Goal: Information Seeking & Learning: Check status

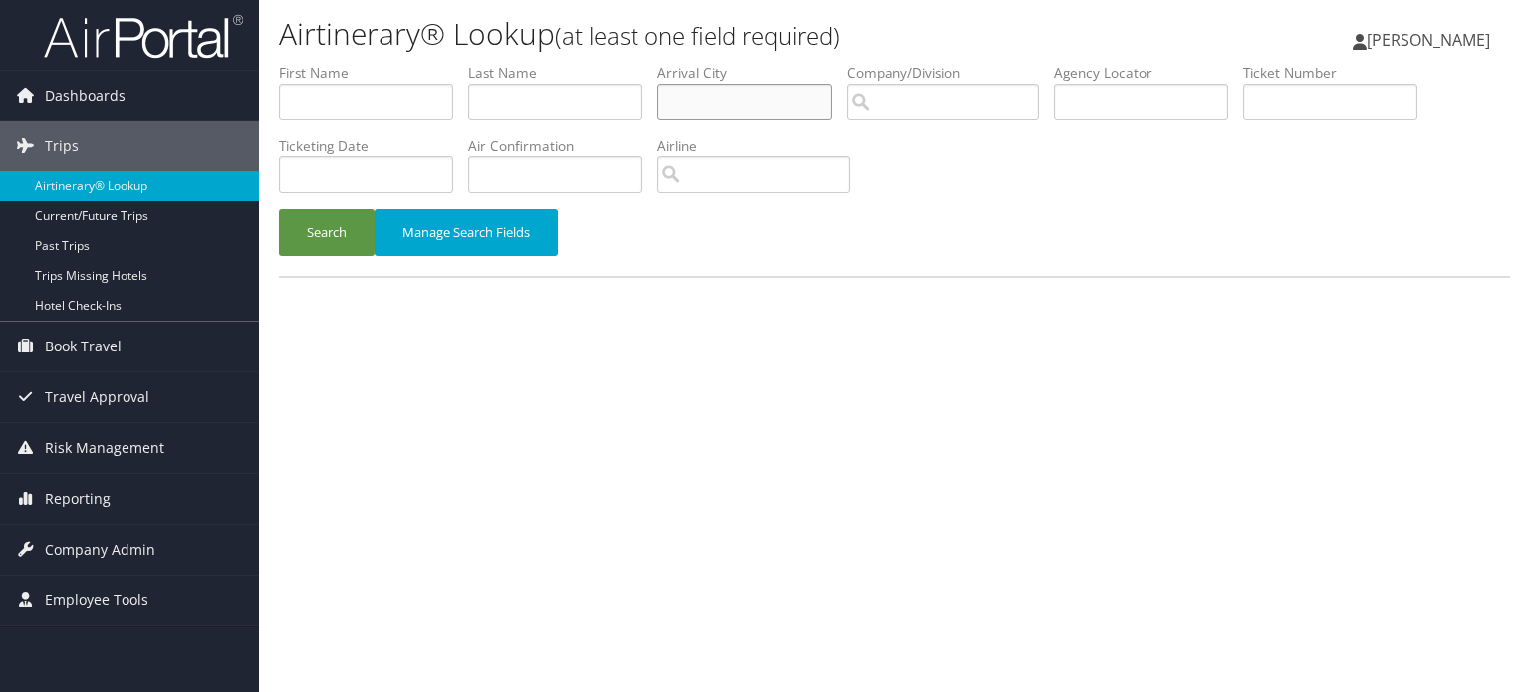
click at [786, 95] on input "text" at bounding box center [744, 102] width 174 height 37
click at [1131, 84] on input "text" at bounding box center [1141, 102] width 174 height 37
paste input "DM9ZPY"
type input "DM9ZPY"
click at [351, 220] on button "Search" at bounding box center [327, 232] width 96 height 47
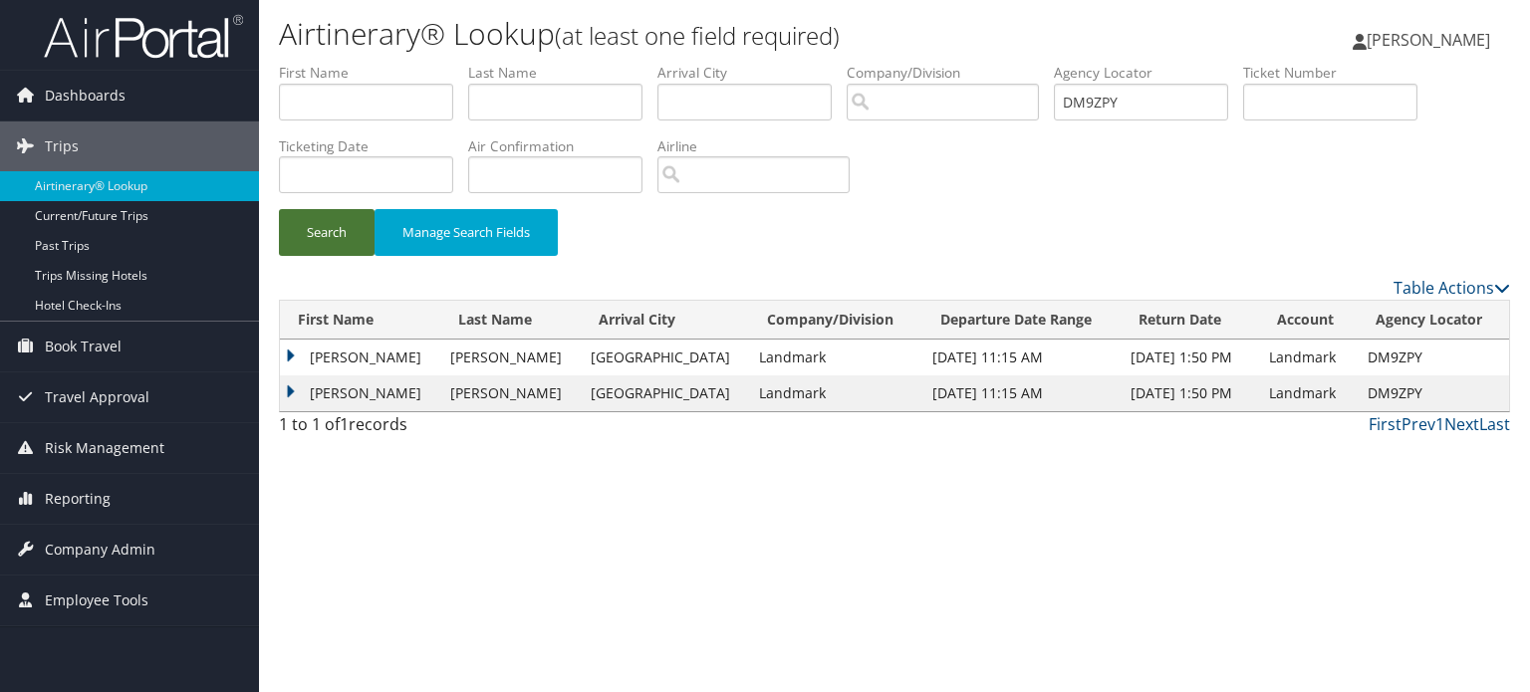
click at [347, 229] on button "Search" at bounding box center [327, 232] width 96 height 47
click at [339, 218] on button "Search" at bounding box center [327, 232] width 96 height 47
click at [341, 224] on button "Search" at bounding box center [327, 232] width 96 height 47
click at [364, 360] on td "FERNANDA DOWNING" at bounding box center [360, 358] width 160 height 36
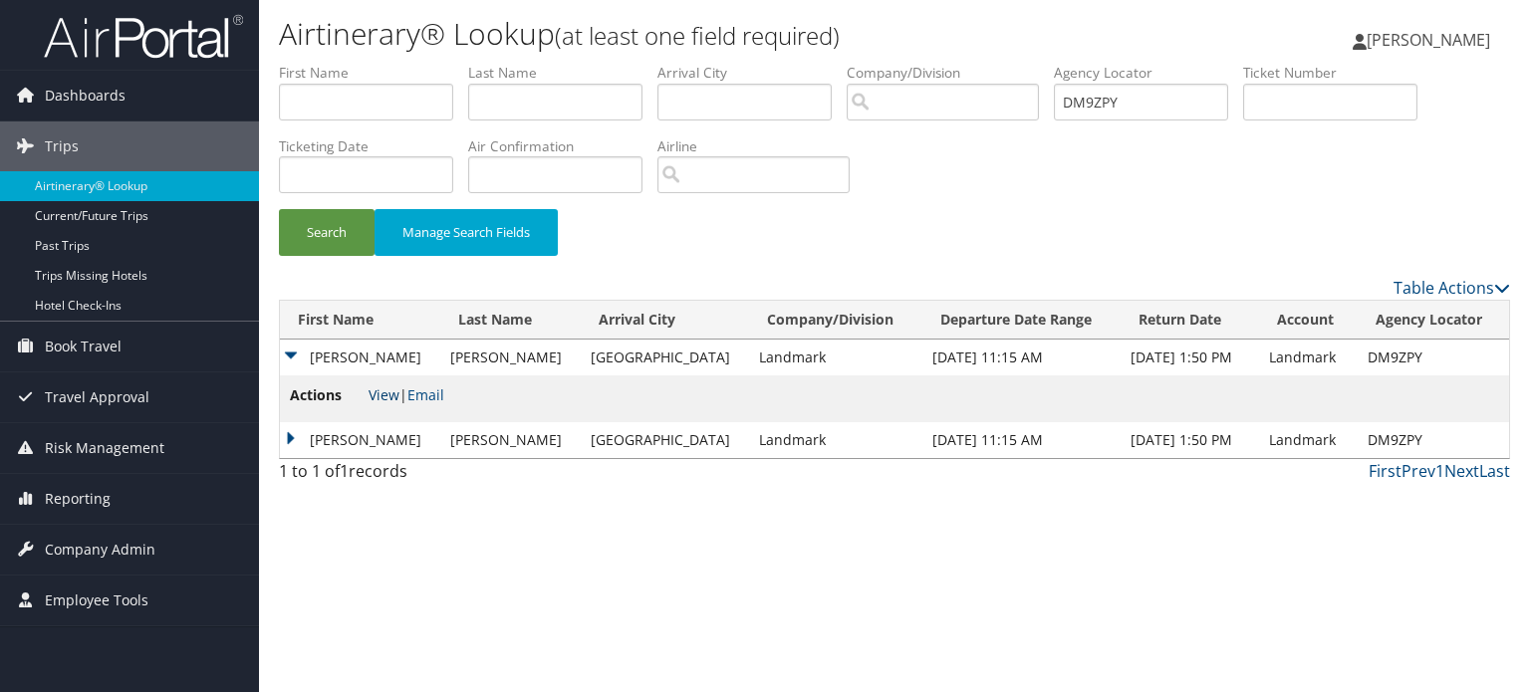
click at [384, 393] on link "View" at bounding box center [383, 394] width 31 height 19
click at [427, 397] on link "Email" at bounding box center [425, 394] width 37 height 19
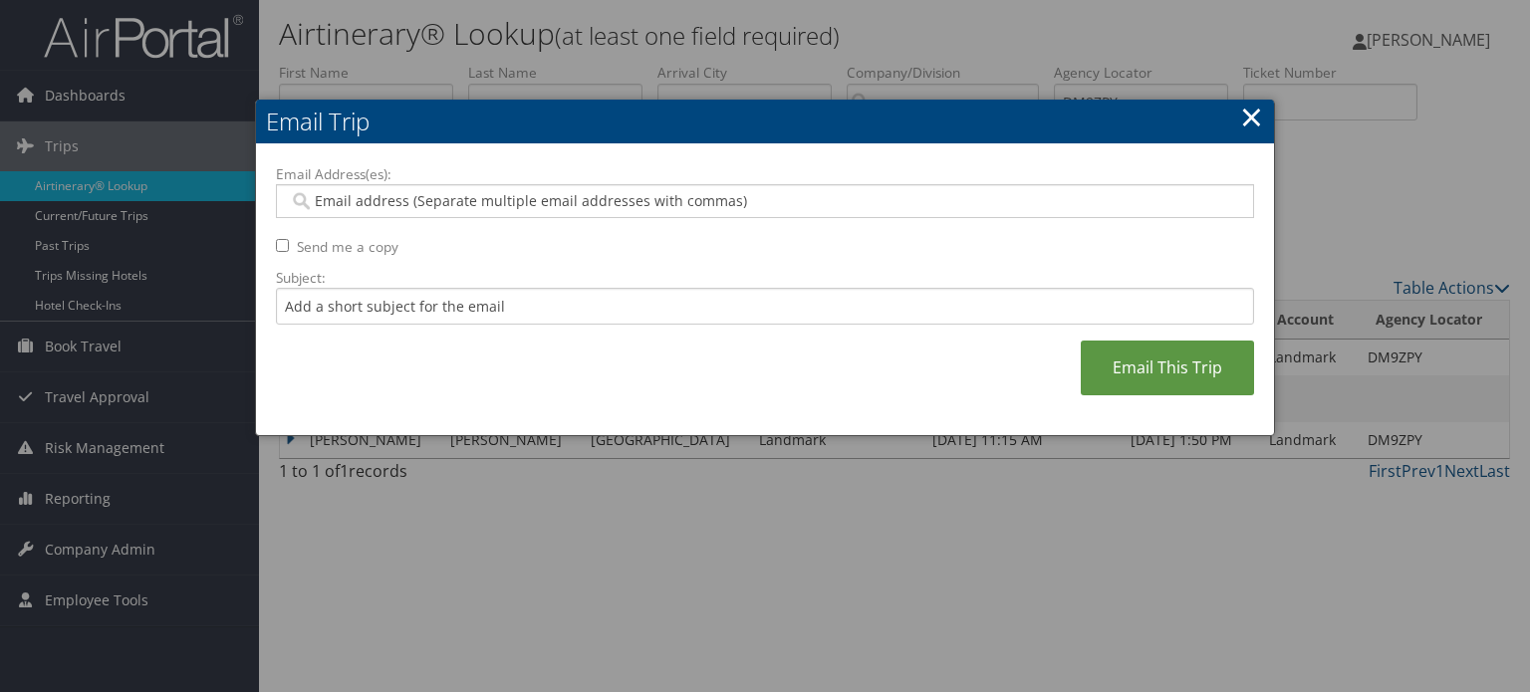
click at [469, 212] on div at bounding box center [765, 201] width 978 height 34
paste input "NBILYK@LANDMARKWORLDWIDE.COM"
type input "NBILYK@LANDMARKWORLDWIDE.COM"
click at [410, 290] on input "Subject:" at bounding box center [765, 306] width 978 height 37
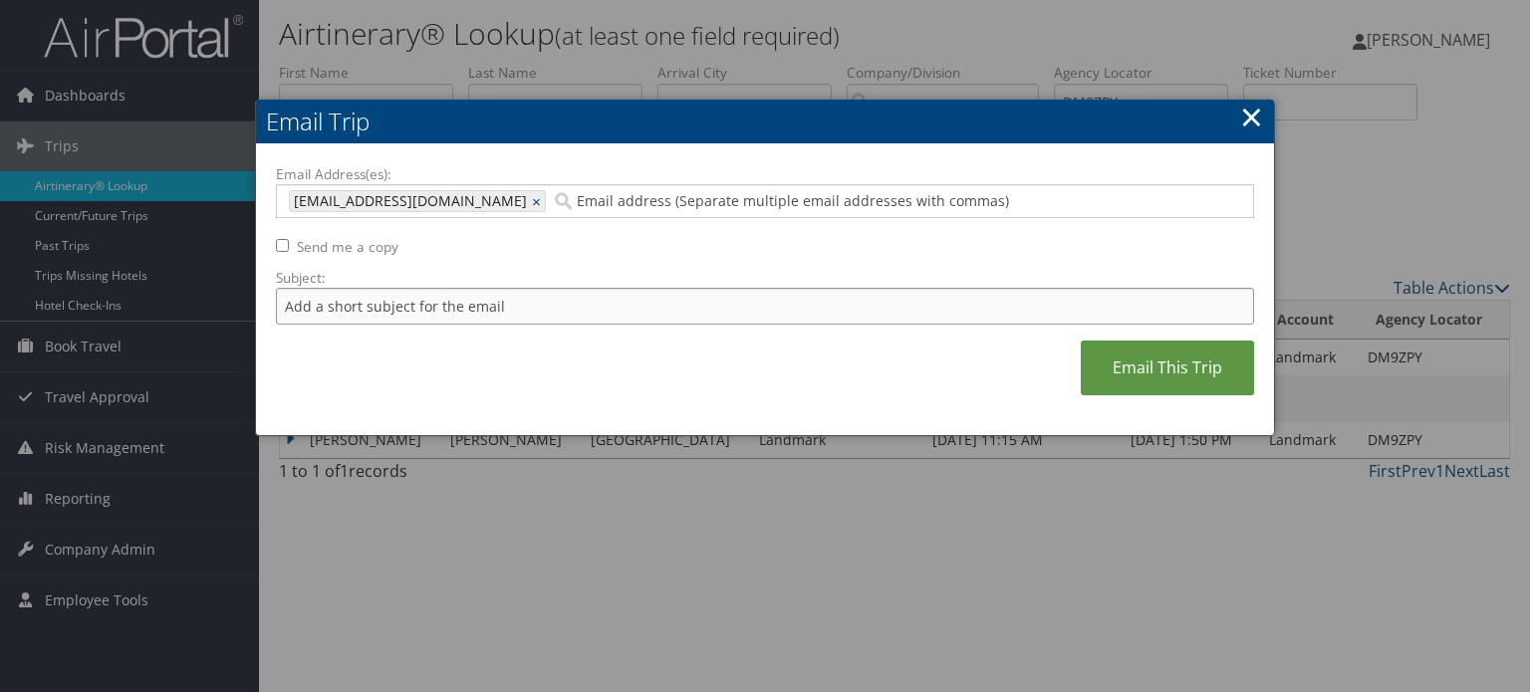
click at [410, 290] on input "Subject:" at bounding box center [765, 306] width 978 height 37
click at [432, 304] on input "Kevin and Farnanda Booking" at bounding box center [765, 306] width 978 height 37
click at [500, 298] on input "Kevin and Fernanda Booking" at bounding box center [765, 306] width 978 height 37
type input "Kevin and Fernanda Confirmation"
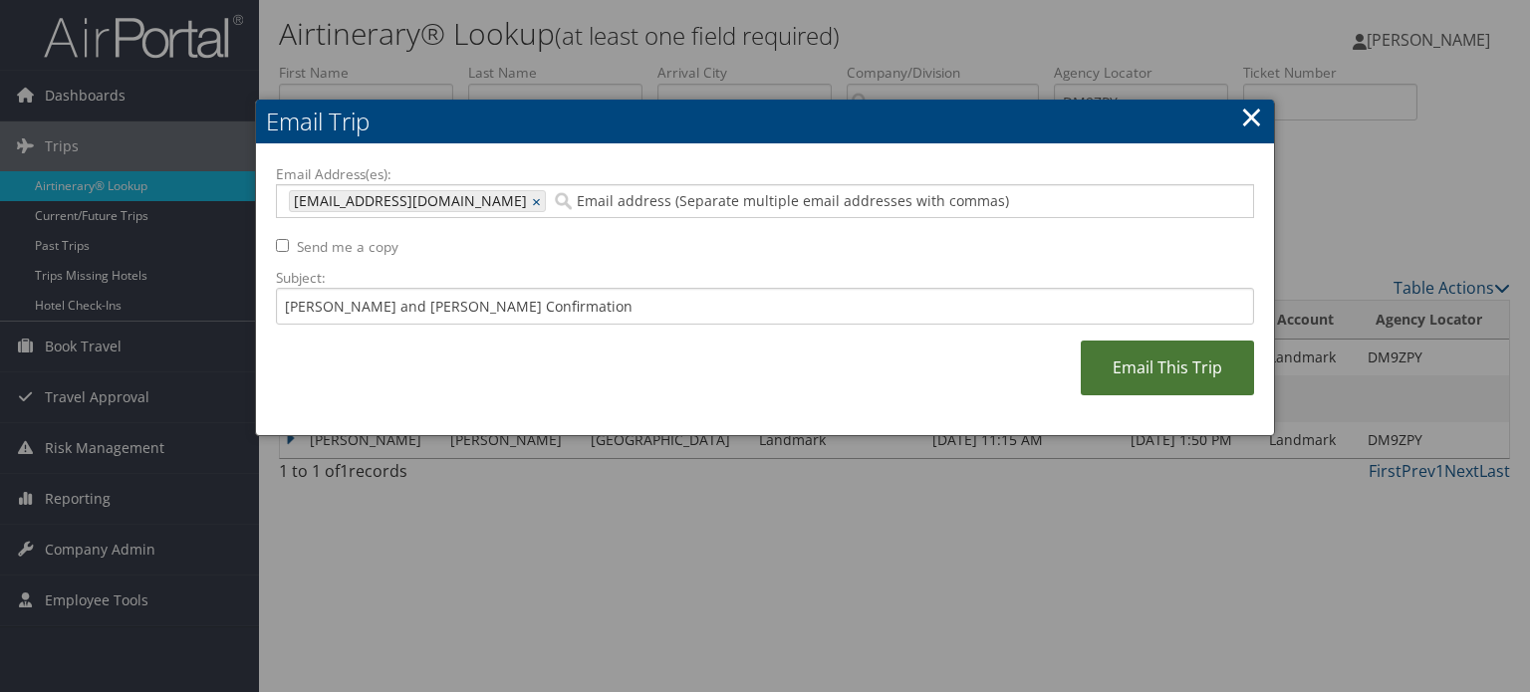
click at [1164, 369] on link "Email This Trip" at bounding box center [1167, 368] width 173 height 55
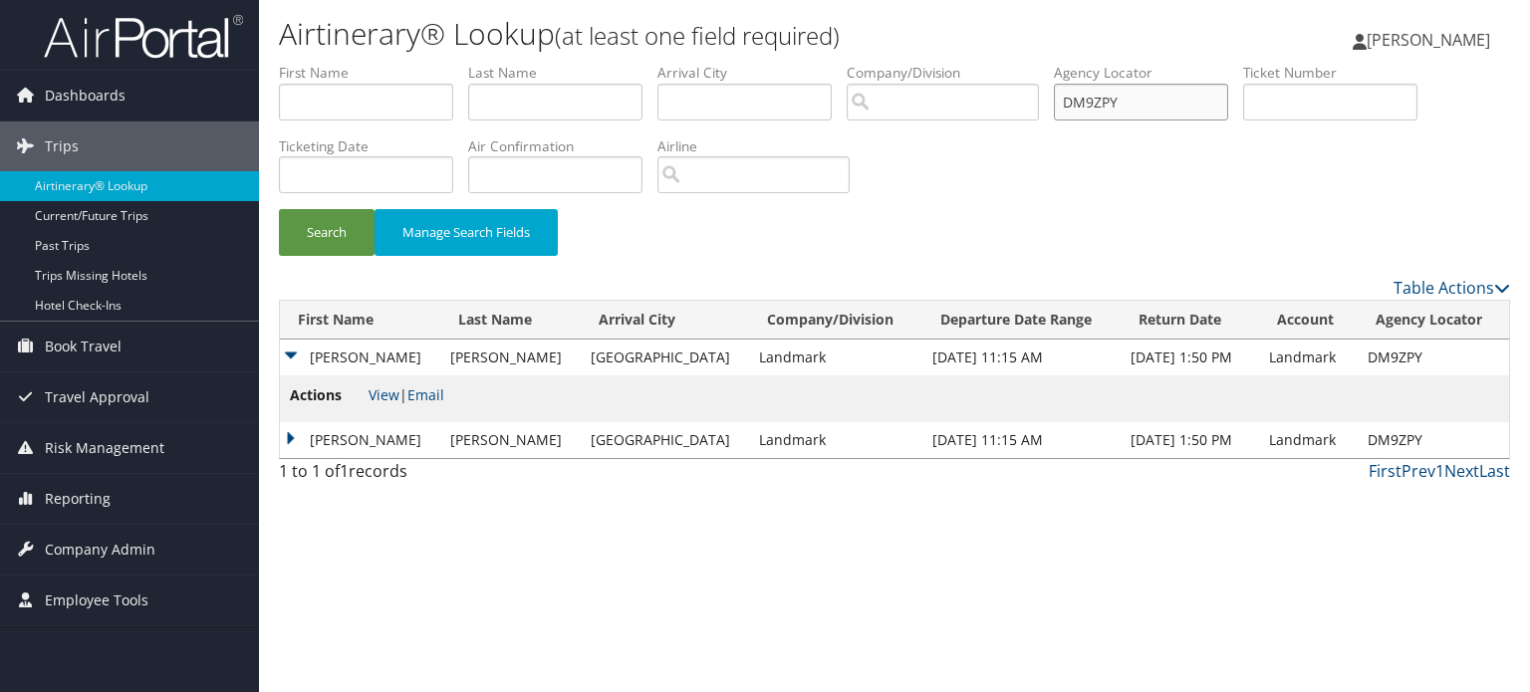
drag, startPoint x: 1092, startPoint y: 114, endPoint x: 993, endPoint y: 124, distance: 99.2
click at [1009, 63] on ul "First Name Last Name Departure City Arrival City Company/Division Airport/City …" at bounding box center [894, 63] width 1231 height 0
paste input "B0H7"
click at [306, 222] on button "Search" at bounding box center [327, 232] width 96 height 47
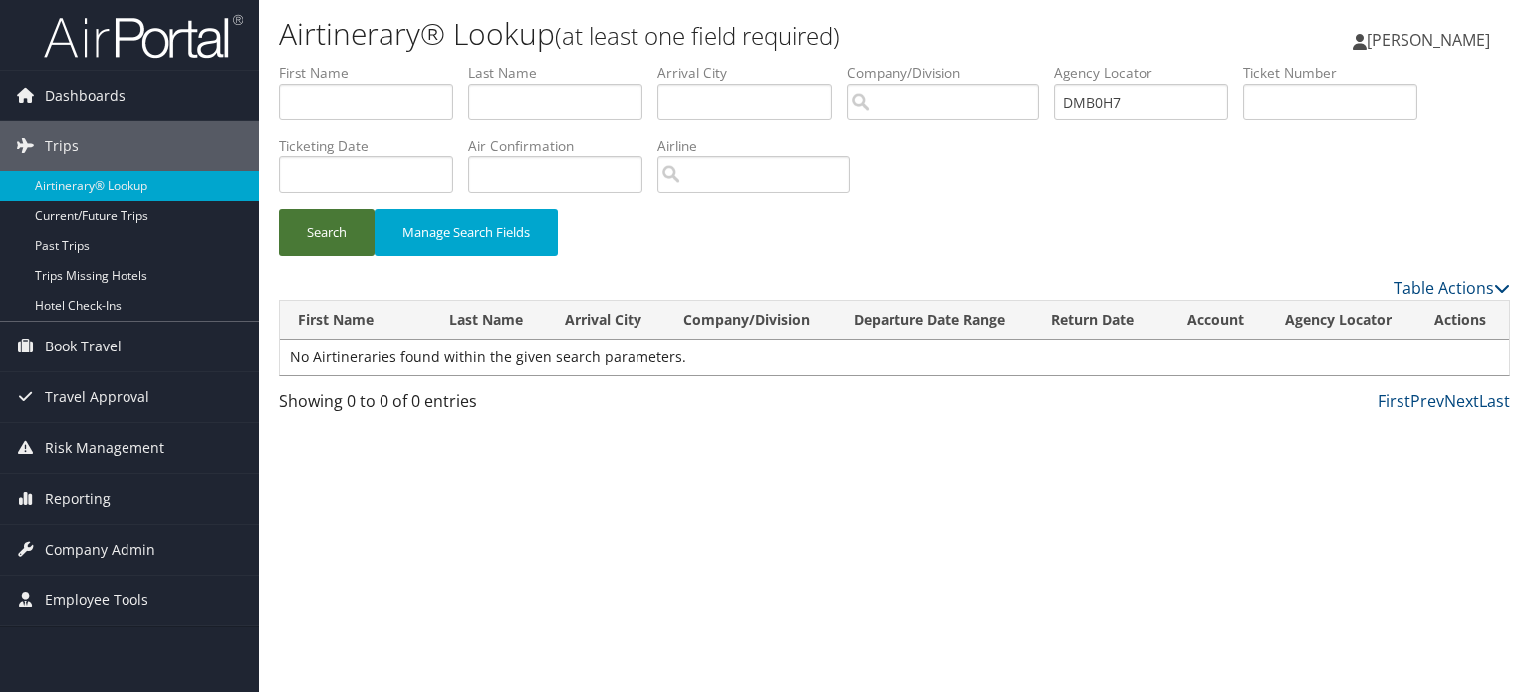
click at [331, 231] on button "Search" at bounding box center [327, 232] width 96 height 47
drag, startPoint x: 1149, startPoint y: 98, endPoint x: 926, endPoint y: 103, distance: 223.1
click at [1070, 100] on input "DMB0H7" at bounding box center [1141, 102] width 174 height 37
paste input "X5F"
type input "DMBX5F"
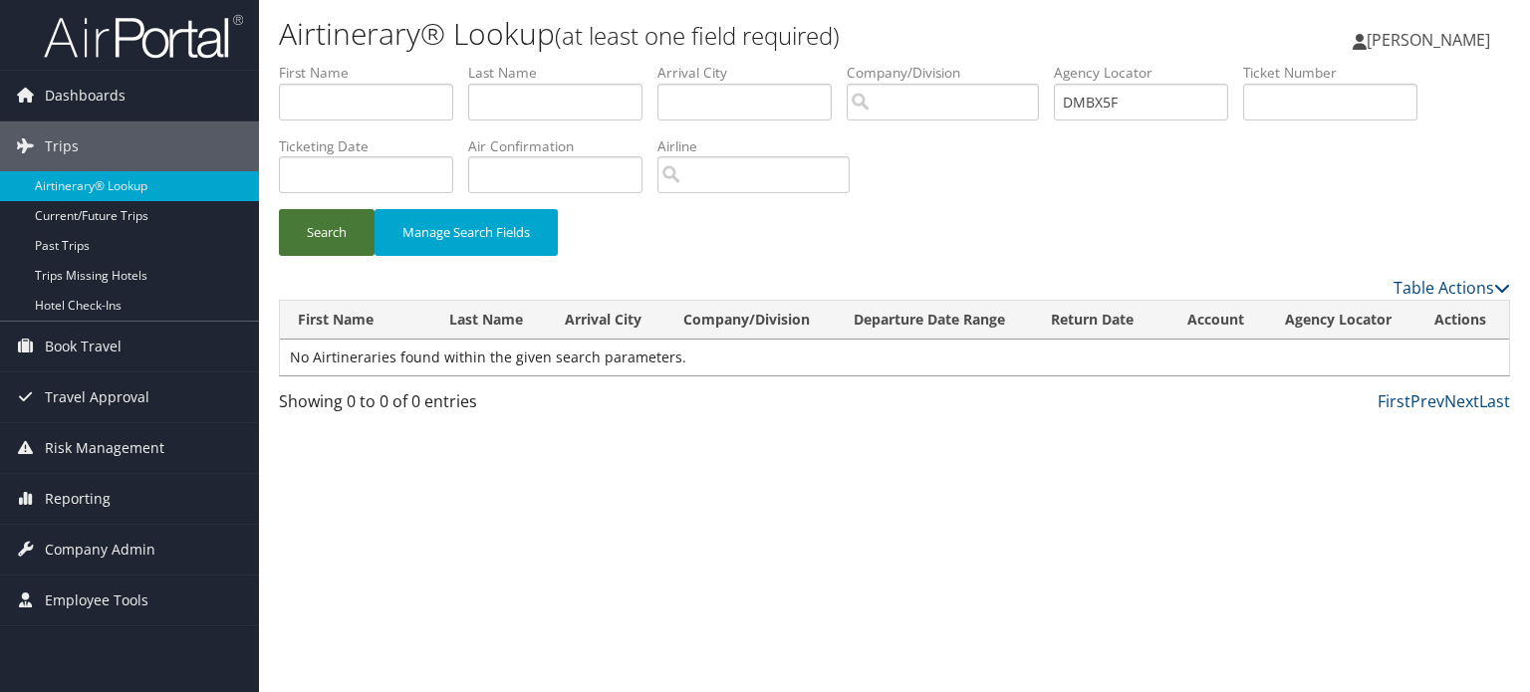
click at [362, 238] on button "Search" at bounding box center [327, 232] width 96 height 47
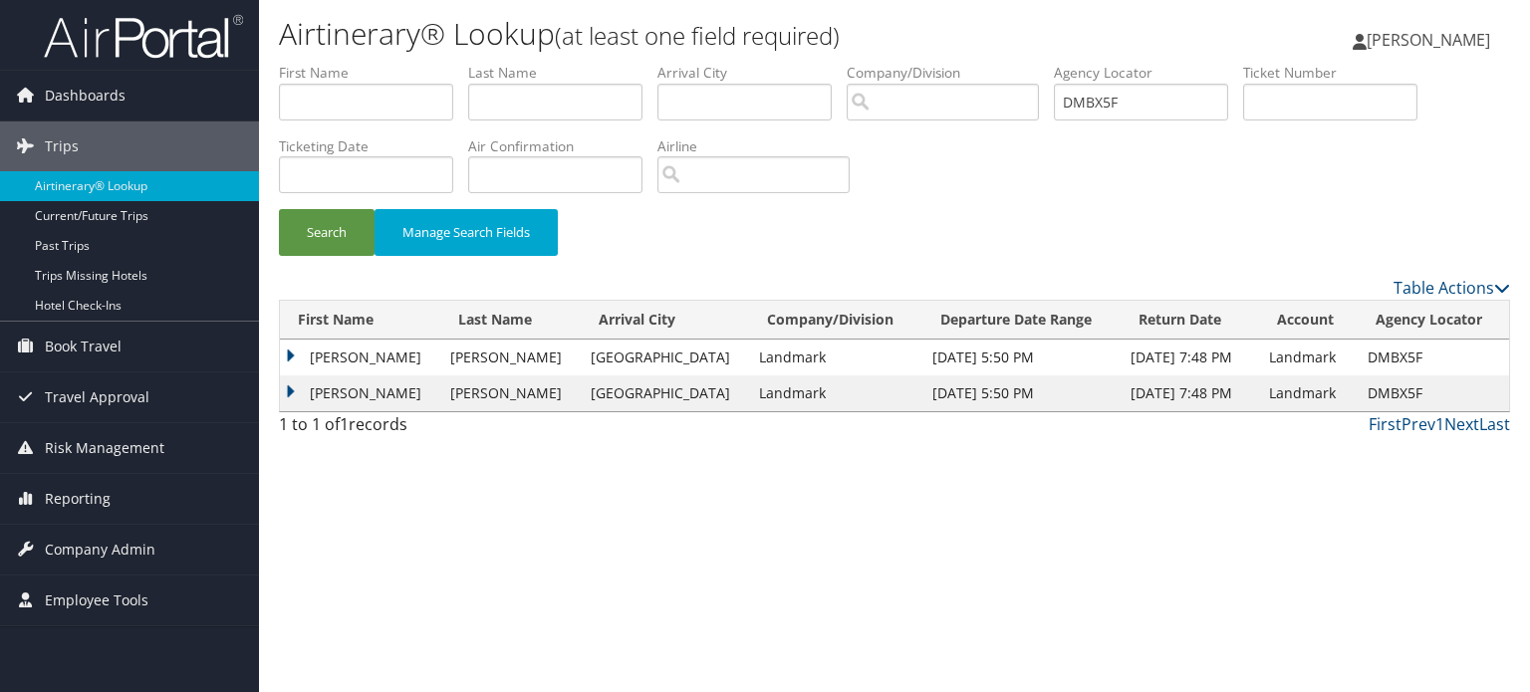
click at [398, 352] on td "FERNANDA DOWNING" at bounding box center [360, 358] width 160 height 36
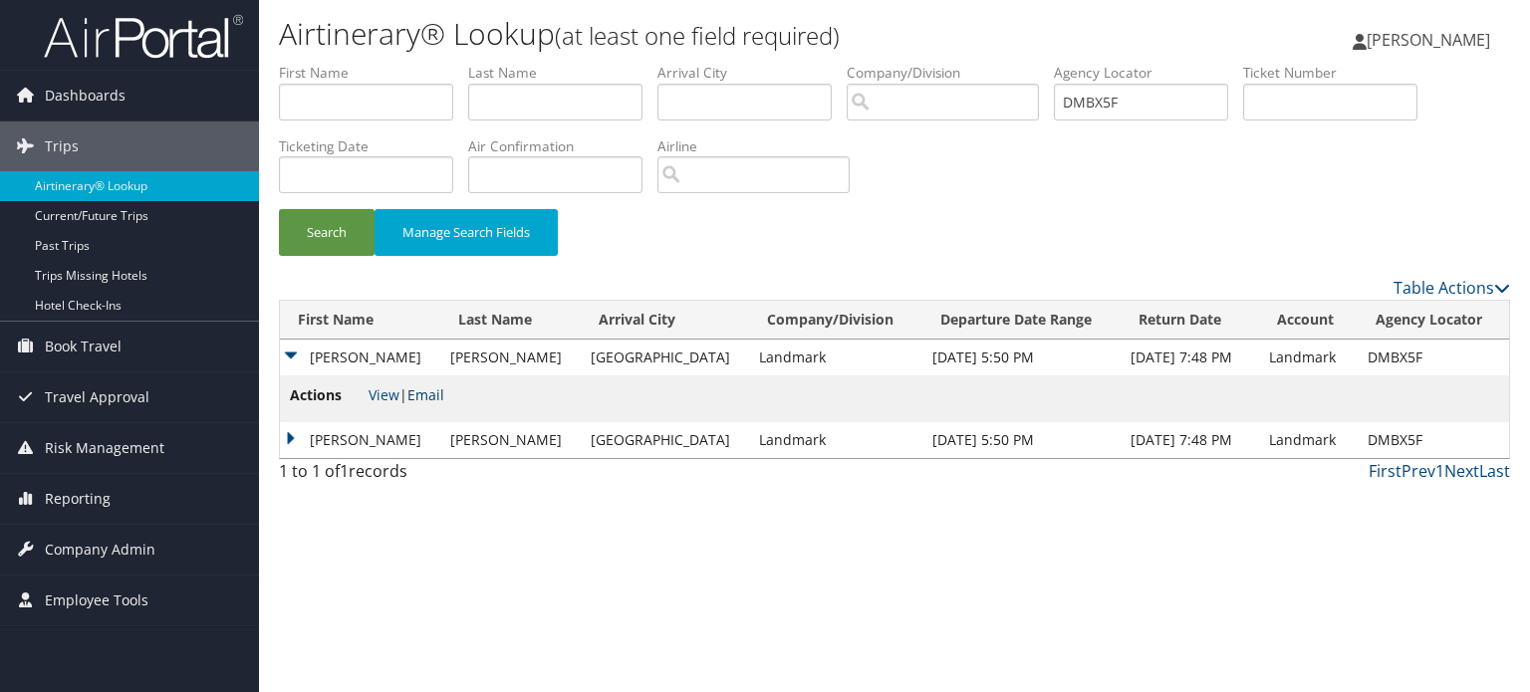
click at [431, 401] on link "Email" at bounding box center [425, 394] width 37 height 19
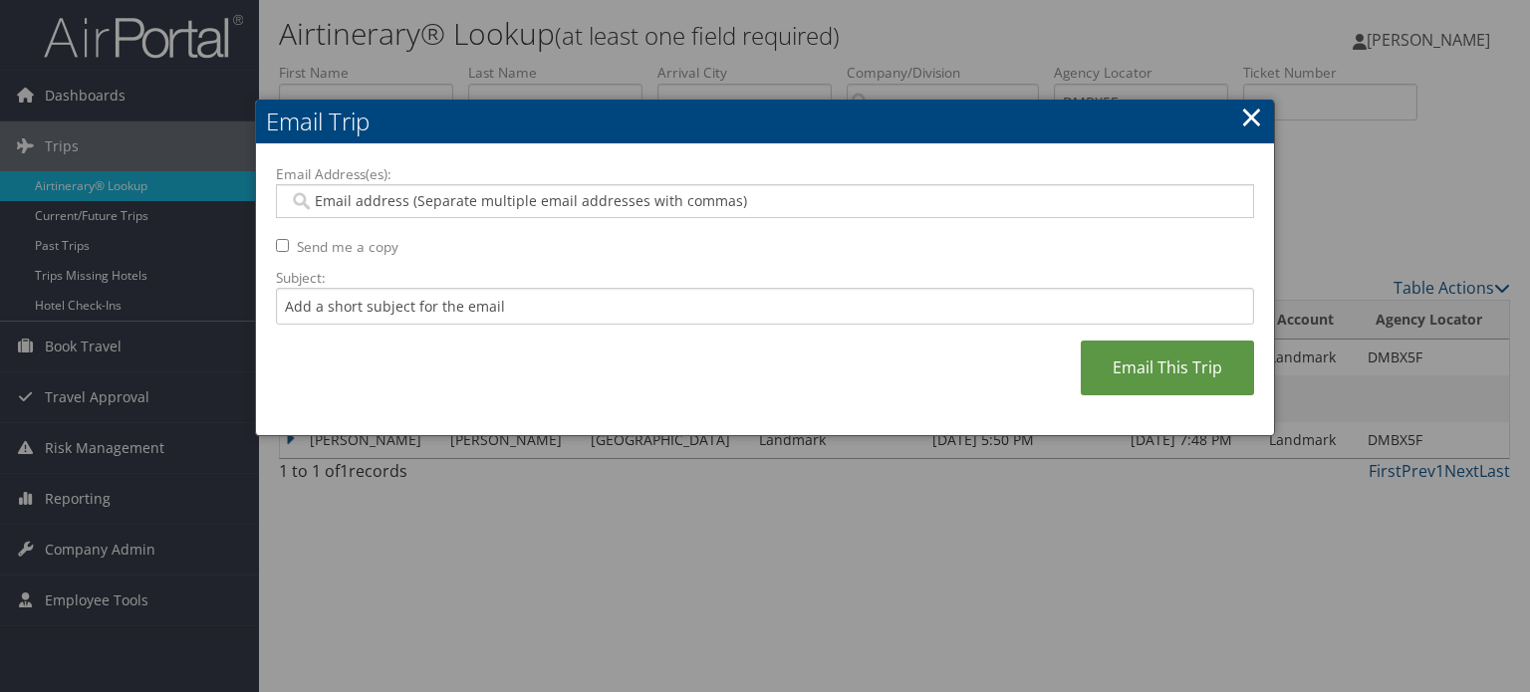
click at [497, 202] on input "Email Address(es):" at bounding box center [765, 201] width 952 height 20
paste input "NBILYK@LANDMARKWORLDWIDE.COM"
type input "NBILYK@LANDMARKWORLDWIDE.COM"
click at [442, 299] on input "Subject:" at bounding box center [765, 306] width 978 height 37
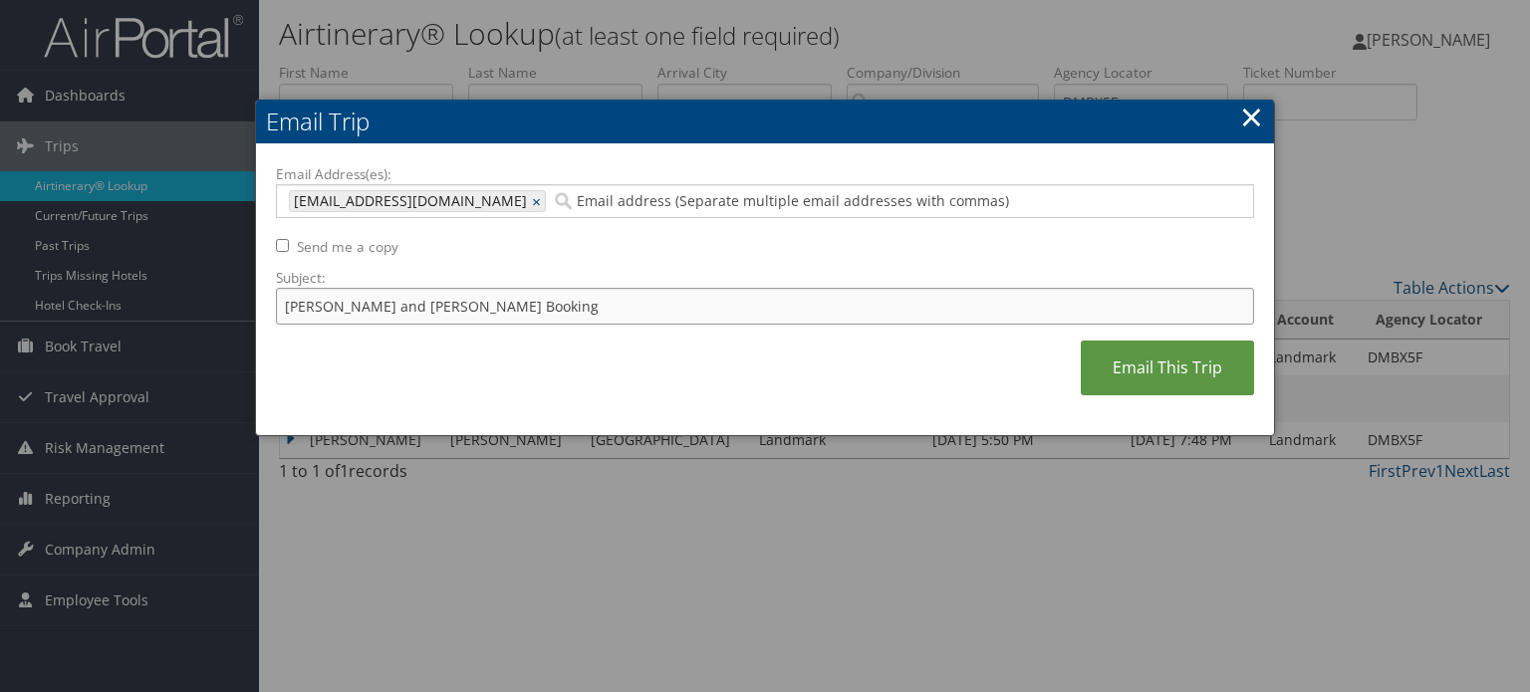
drag, startPoint x: 494, startPoint y: 306, endPoint x: 0, endPoint y: 318, distance: 494.1
click at [0, 318] on body "Menu Dashboards ► AirPortal 360™ (Manager) AirPortal 360™ (Agent) My Travel Das…" at bounding box center [765, 346] width 1530 height 692
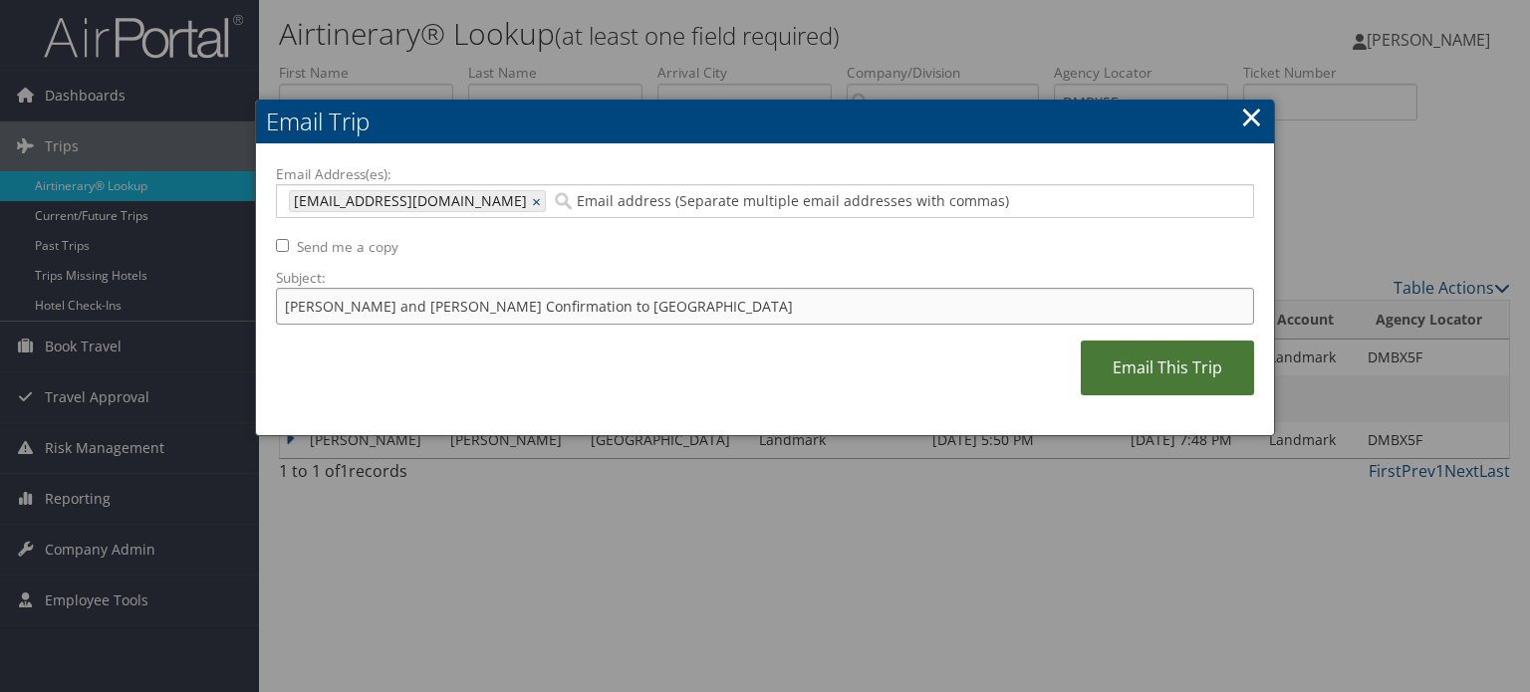
type input "Kevin and Fernanda Confirmation to Denver"
click at [1183, 367] on link "Email This Trip" at bounding box center [1167, 368] width 173 height 55
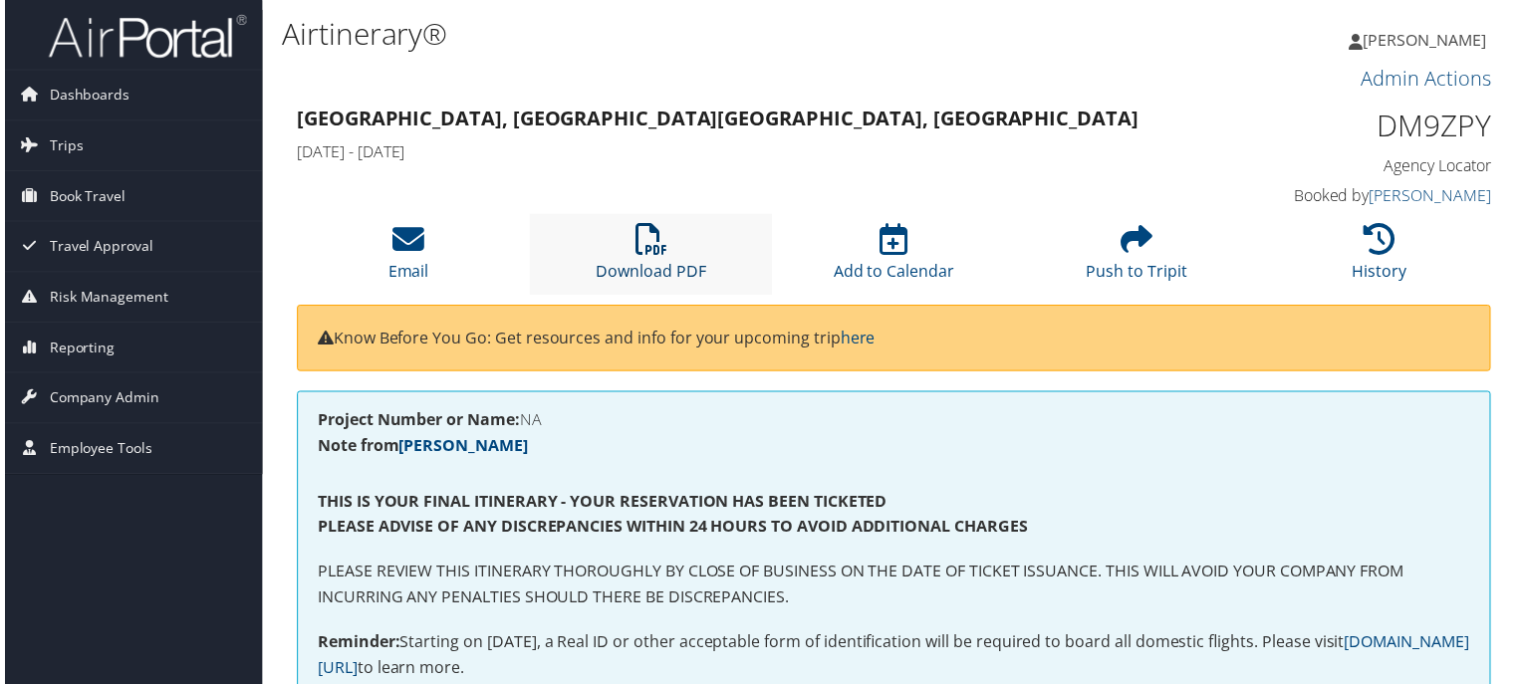
click at [649, 270] on link "Download PDF" at bounding box center [650, 260] width 111 height 48
